Goal: Obtain resource: Obtain resource

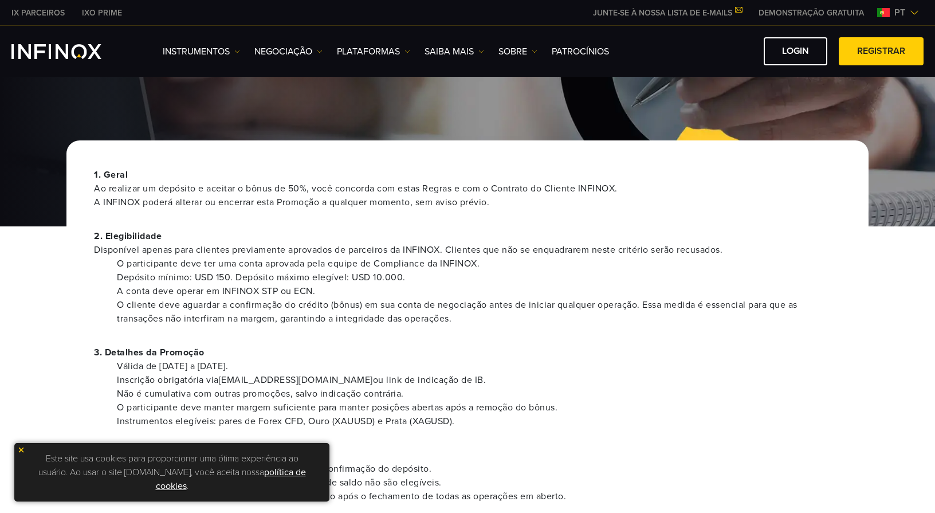
scroll to position [57, 0]
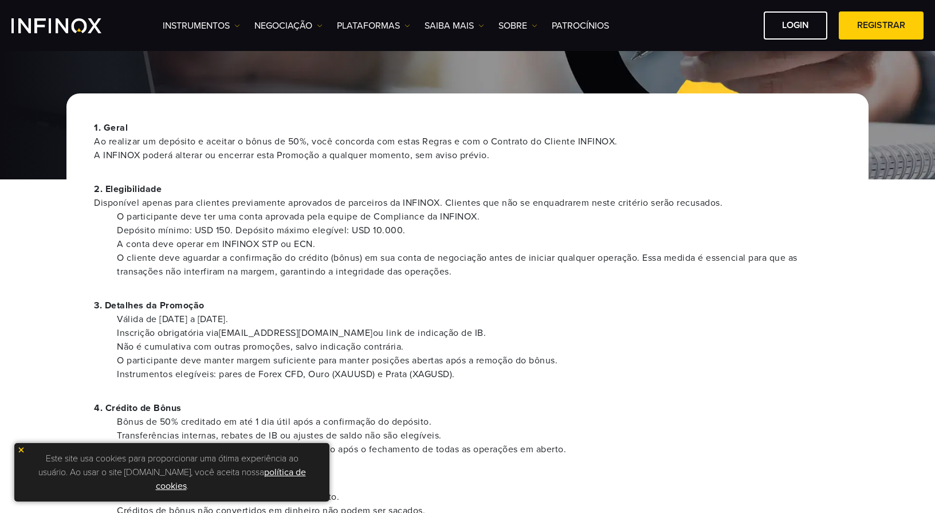
click at [297, 93] on div at bounding box center [467, 89] width 935 height 181
drag, startPoint x: 119, startPoint y: 229, endPoint x: 359, endPoint y: 246, distance: 241.3
click at [220, 232] on li "Depósito mínimo: USD 150. Depósito máximo elegível: USD 10.000." at bounding box center [479, 231] width 724 height 14
